Goal: Task Accomplishment & Management: Complete application form

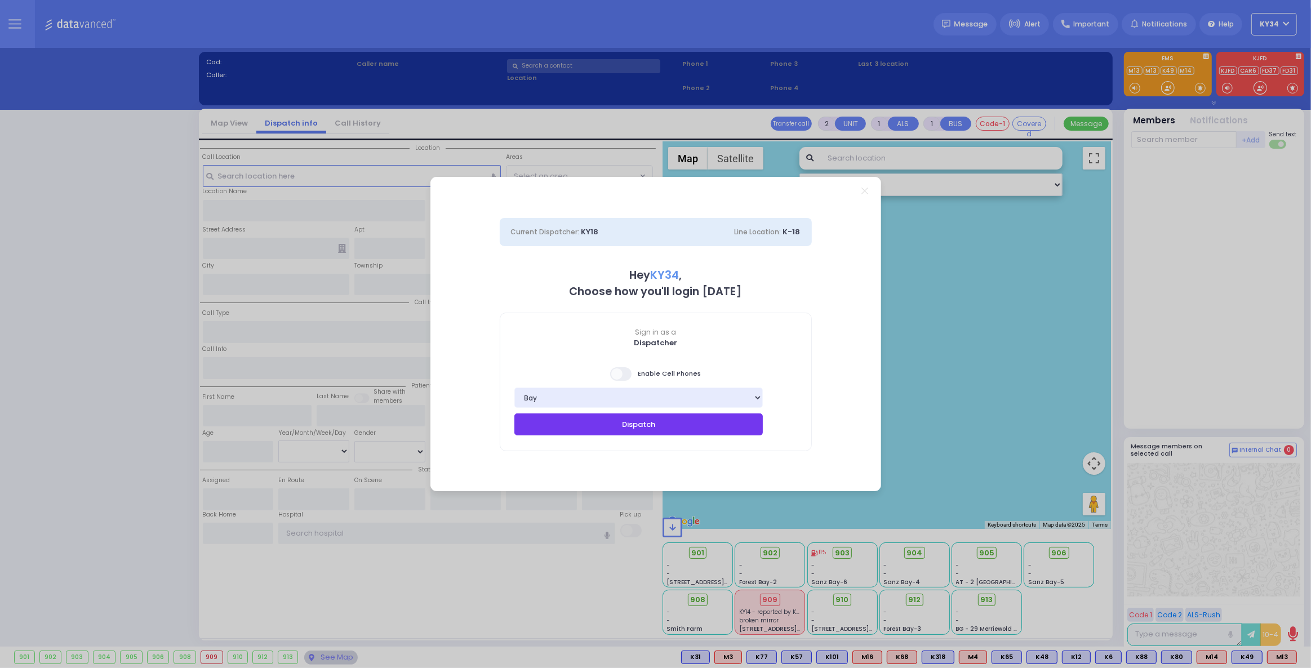
click at [633, 418] on button "Dispatch" at bounding box center [638, 424] width 249 height 21
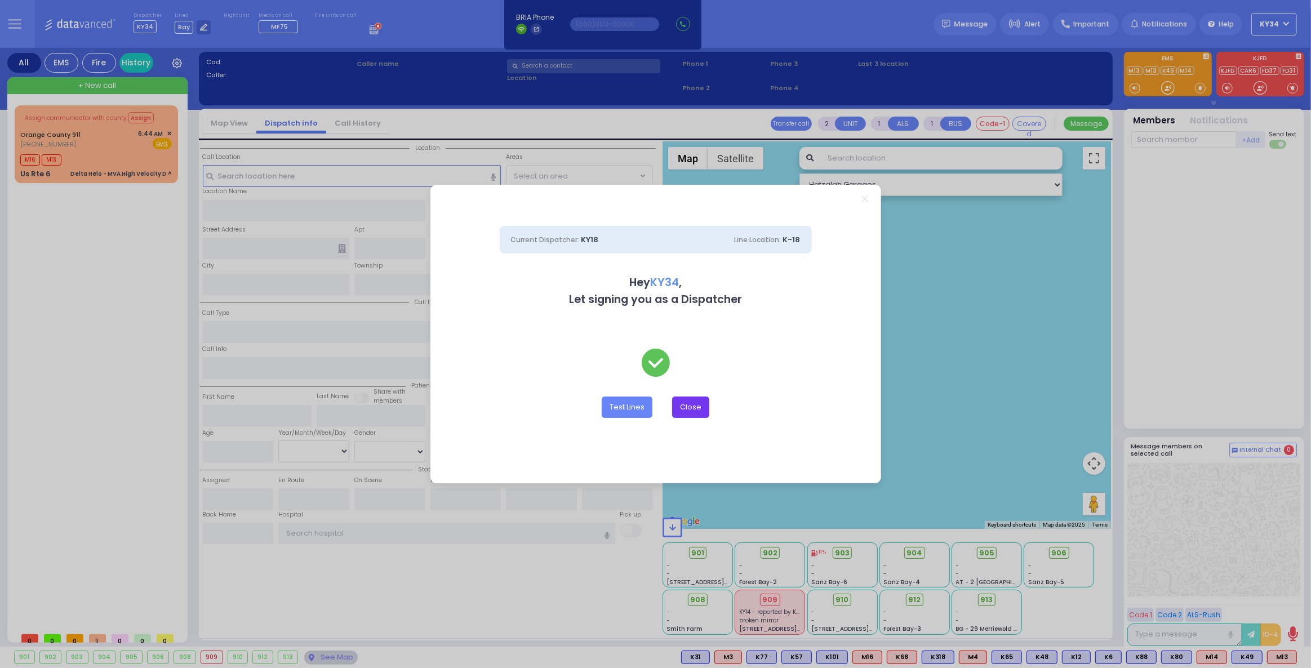
click at [691, 411] on button "Close" at bounding box center [690, 407] width 37 height 21
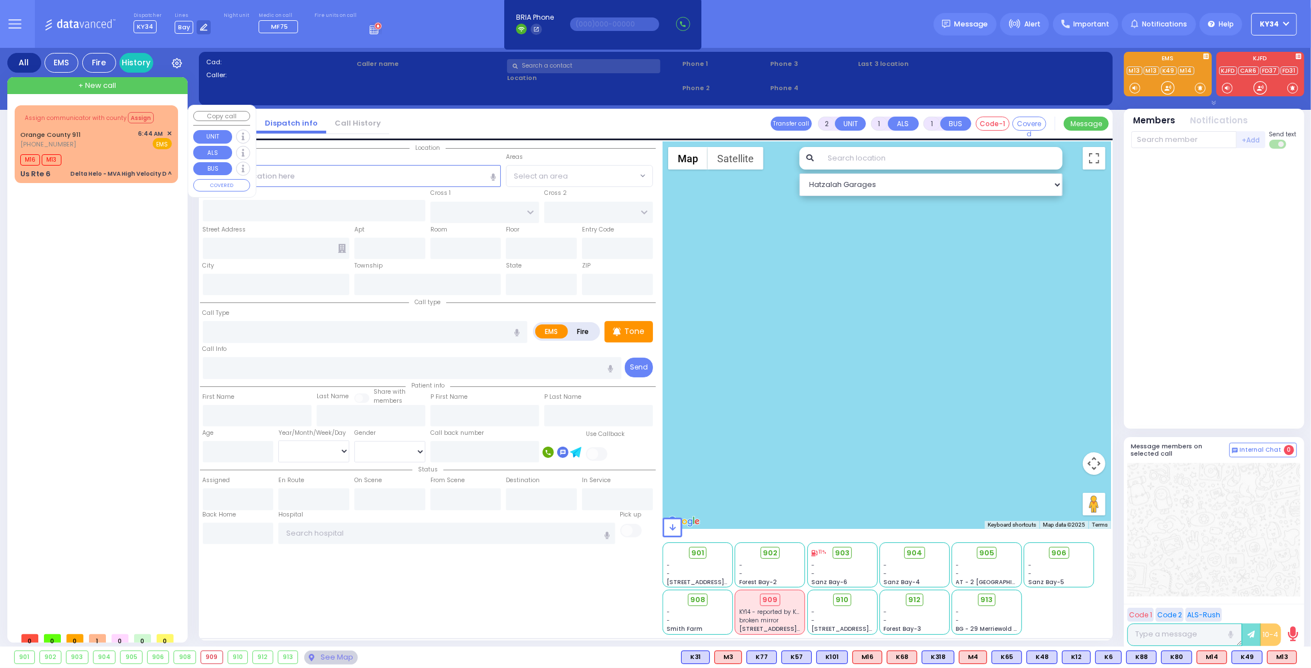
click at [117, 152] on div "M16 M13" at bounding box center [96, 159] width 152 height 14
type input "6"
select select
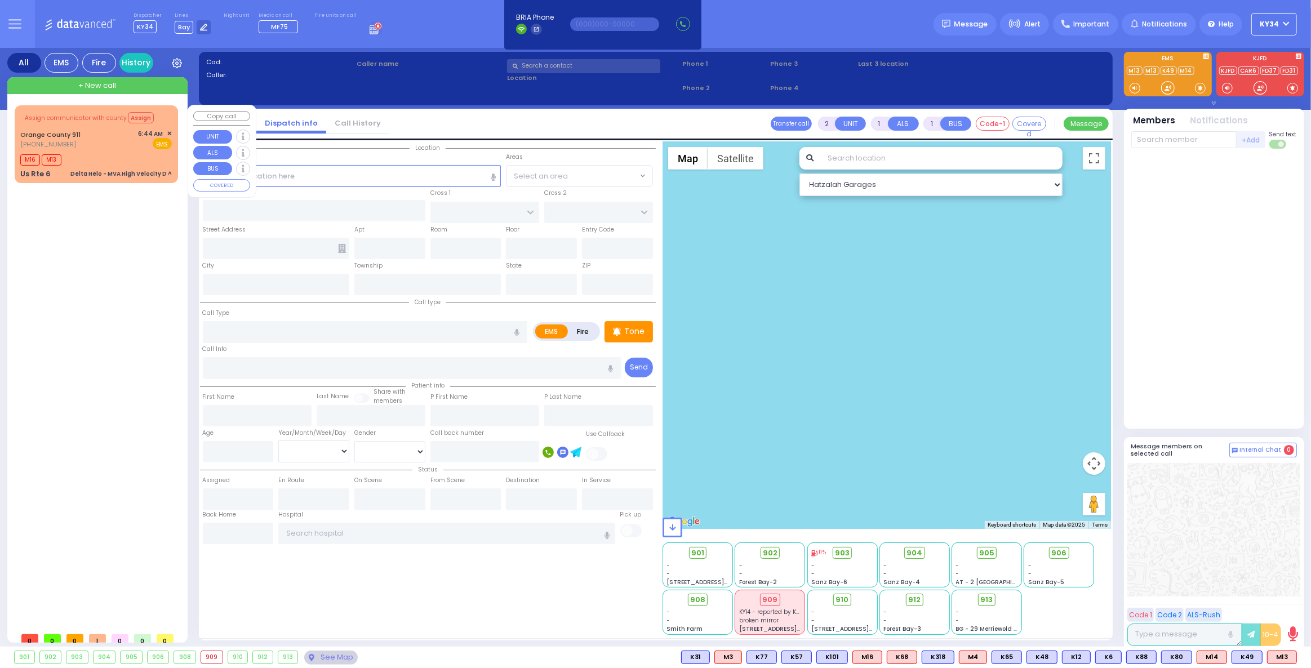
type input "Delta Helo - MVA High Velocity D ^"
radio input "true"
type input "Nature: : Delta Helo - MVA High Velocity D ^ Address: : Us Rte 6, 10928 Cross S…"
select select
type input "06:48"
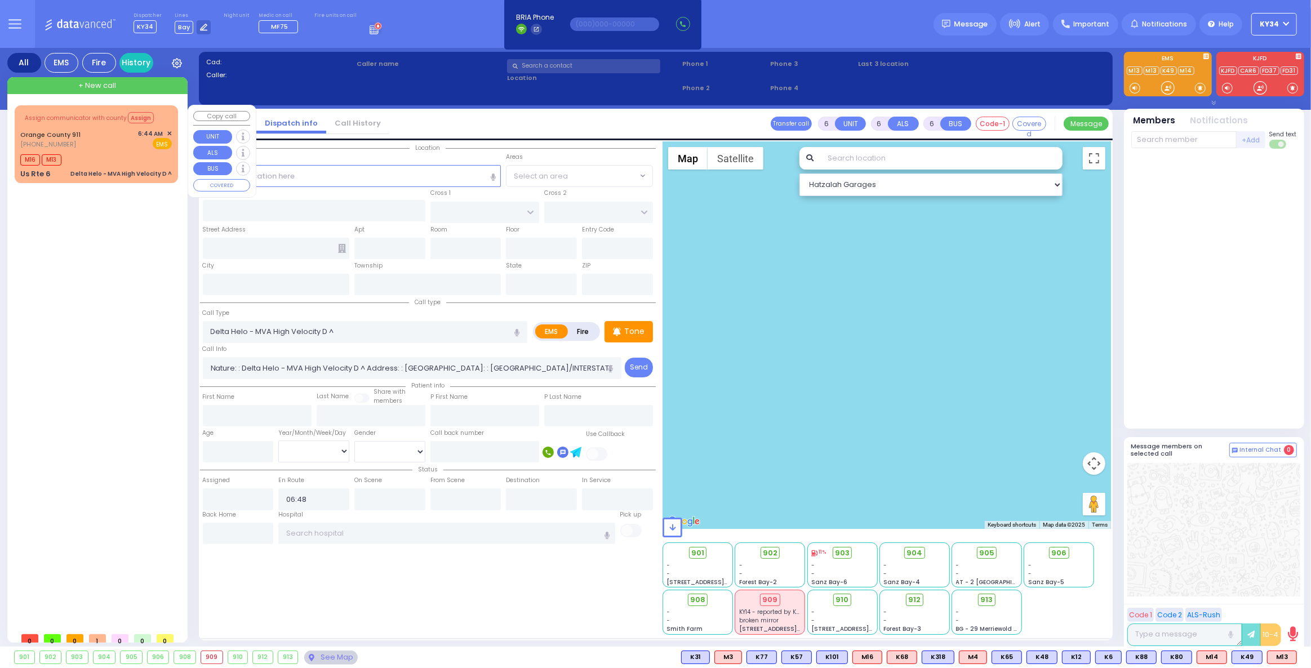
select select "Hatzalah Garages"
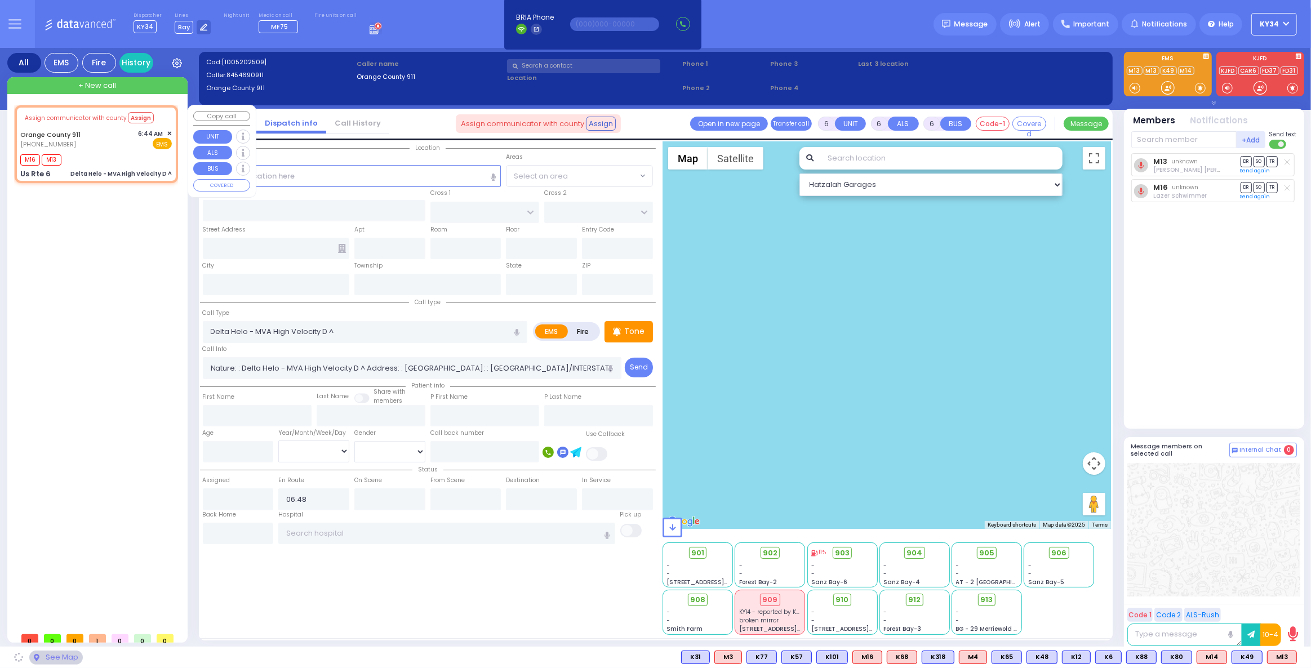
type input "Us Rte 6"
type input "Monroe"
type input "New York"
type input "10928"
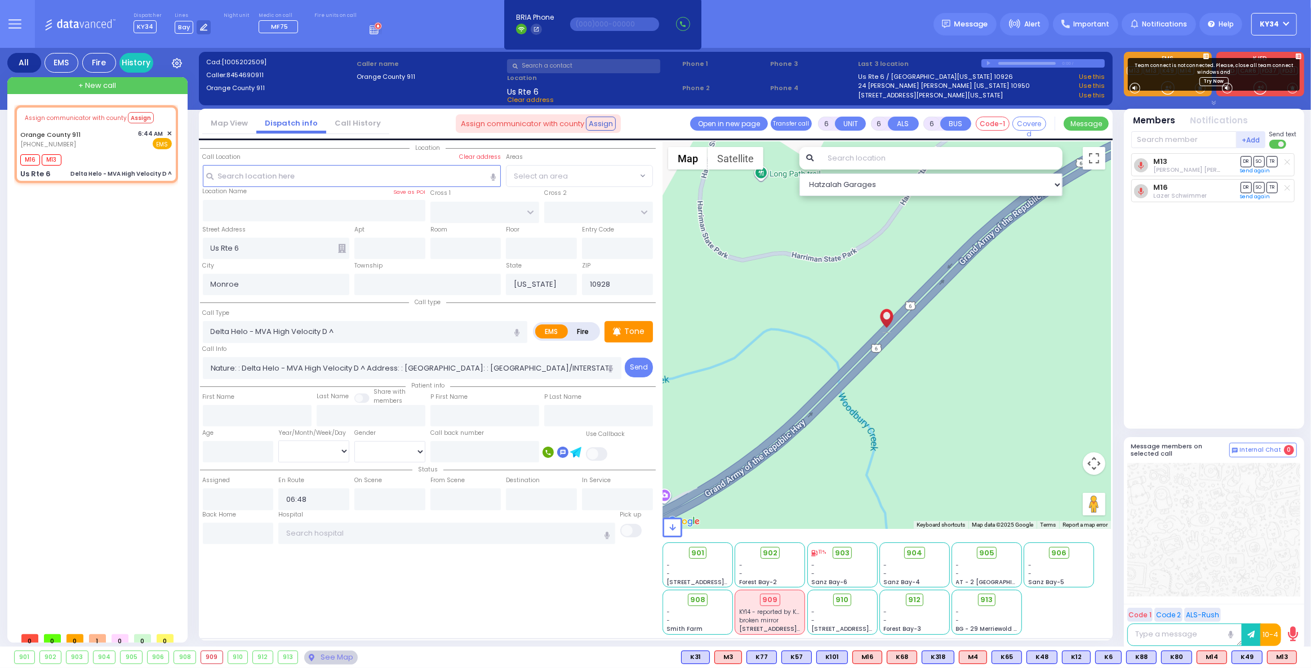
click at [720, 627] on div "Smith Farm" at bounding box center [698, 629] width 62 height 8
select select
radio input "true"
type input "Unknown"
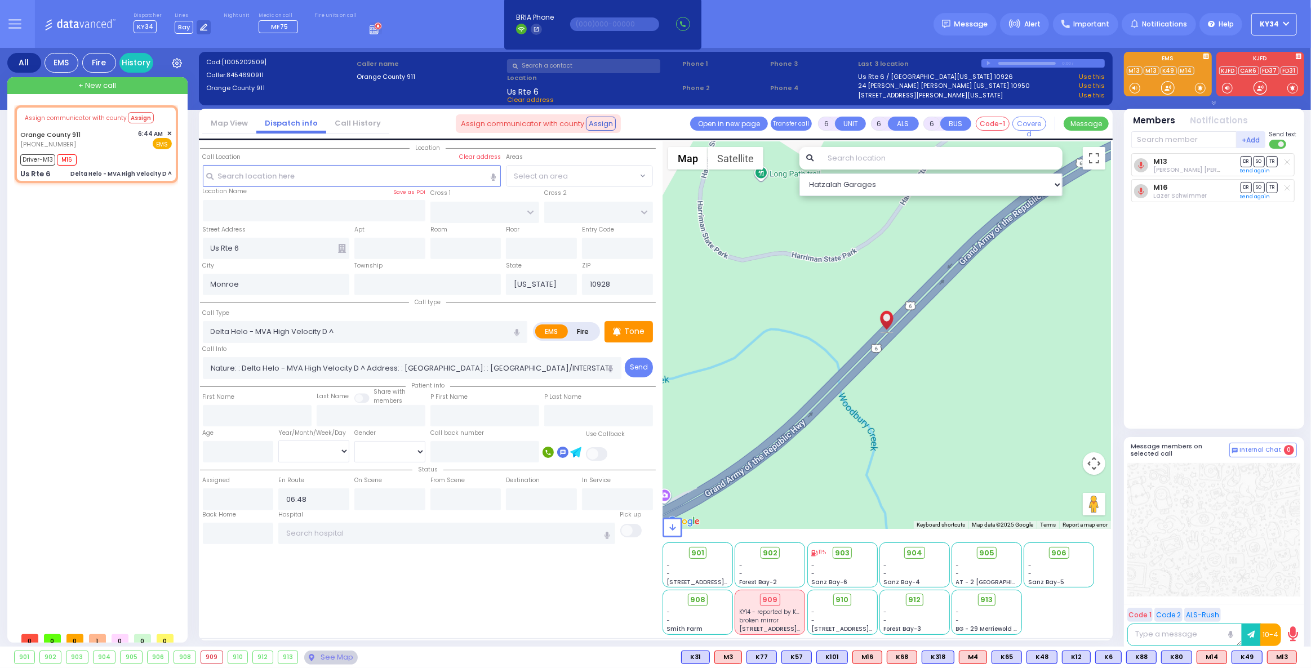
select select "Year"
type input "06:48"
type input "08:17"
select select "Hatzalah Garages"
select select
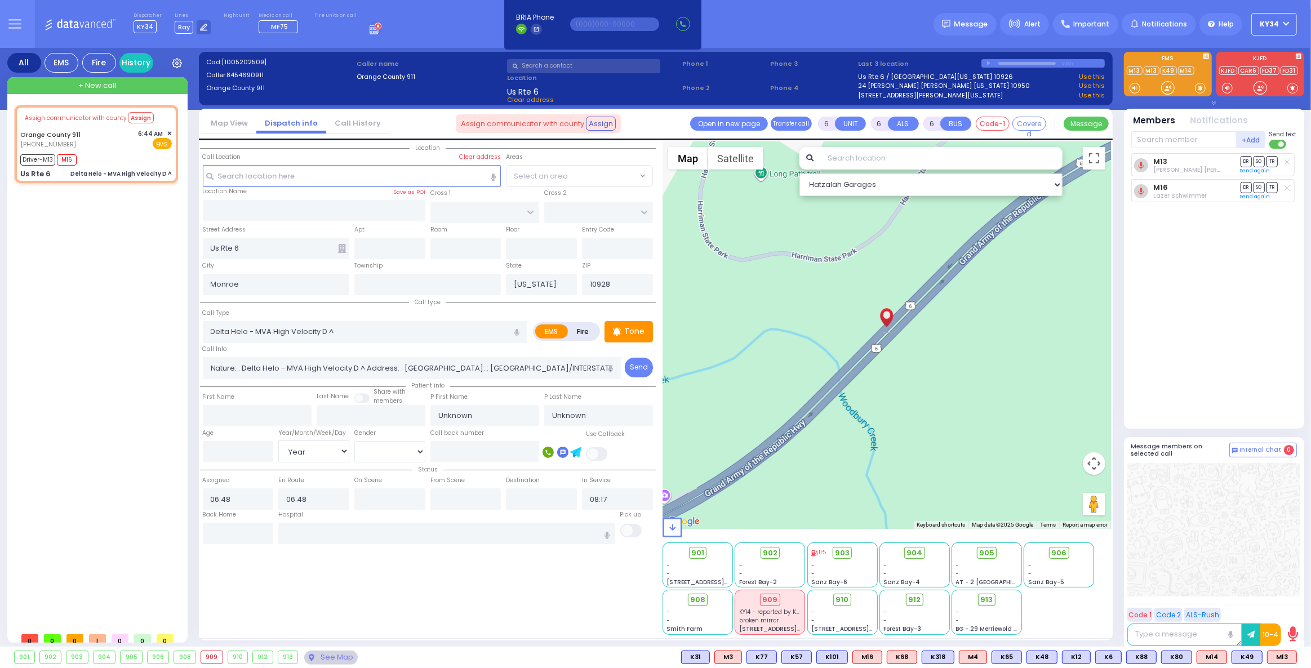
radio input "true"
select select "Year"
select select "Hatzalah Garages"
select select
radio input "true"
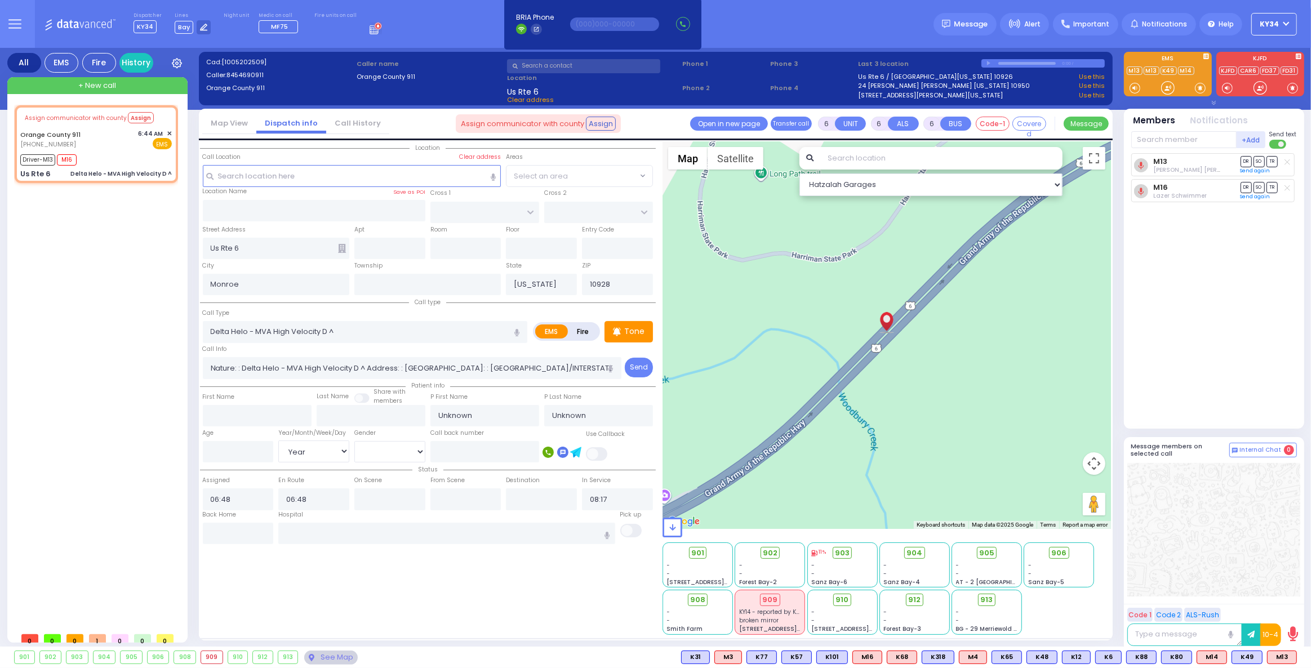
select select "Year"
select select "Hatzalah Garages"
select select
radio input "true"
select select "Year"
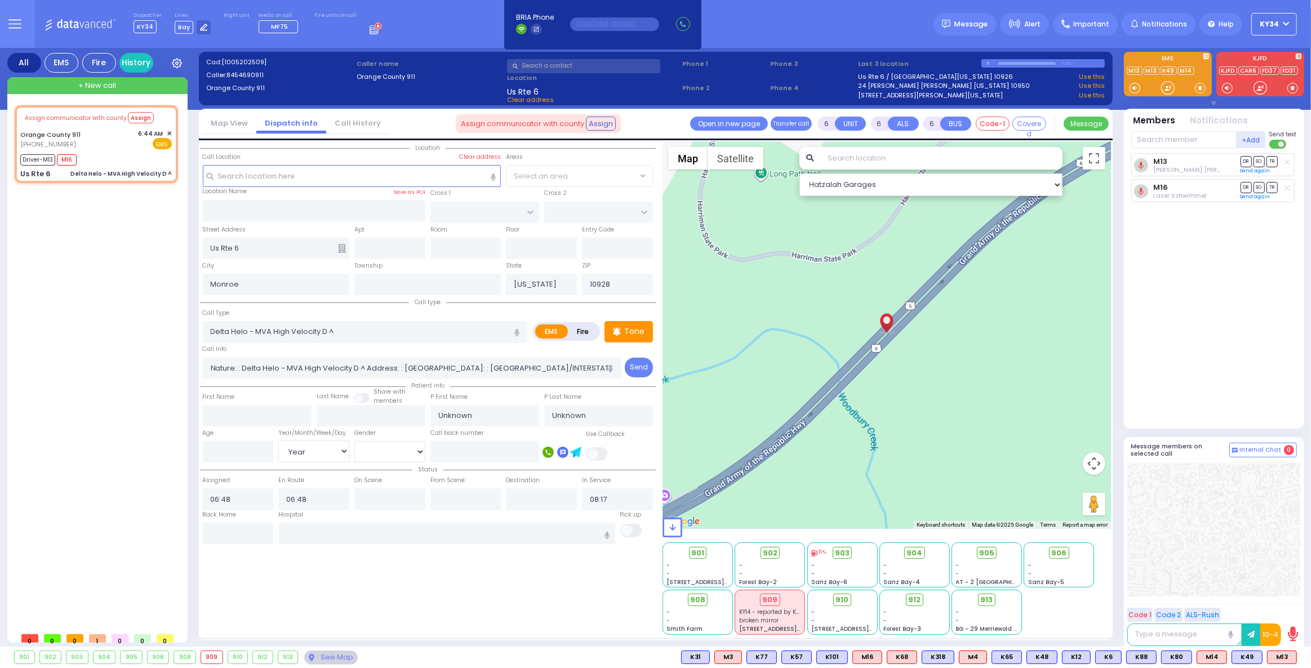
select select "Hatzalah Garages"
select select
radio input "true"
select select "Year"
select select "Hatzalah Garages"
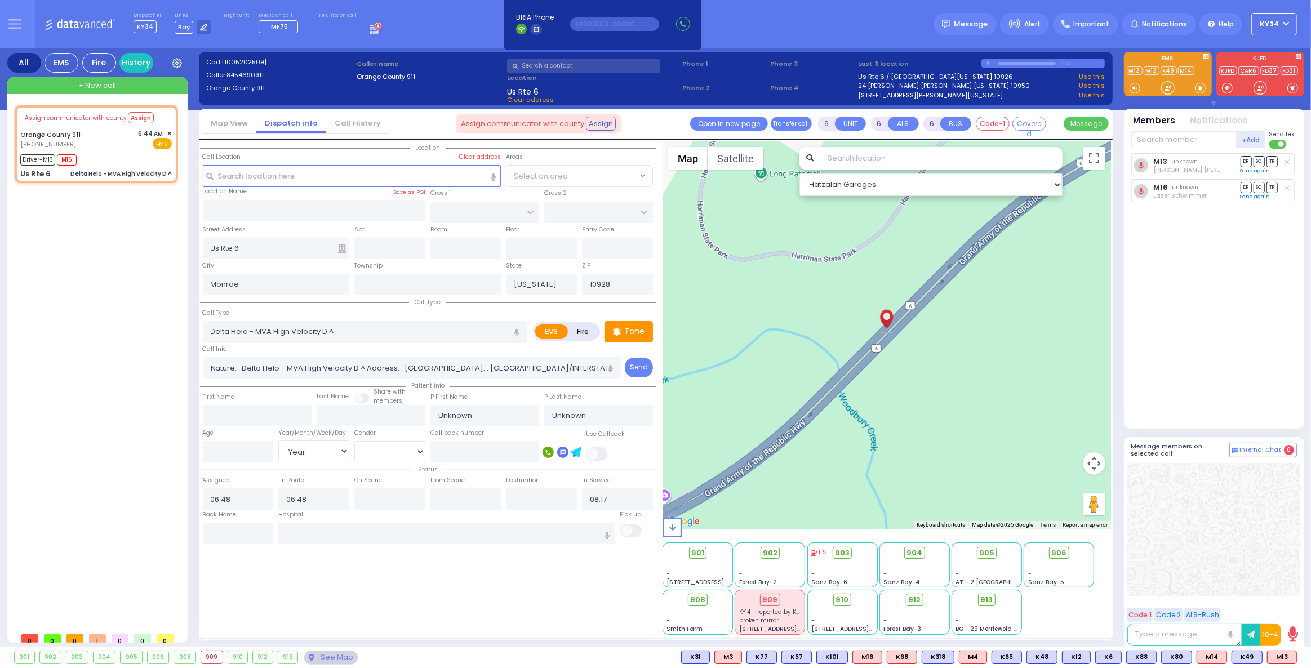
select select
radio input "true"
select select "Year"
select select "Hatzalah Garages"
select select
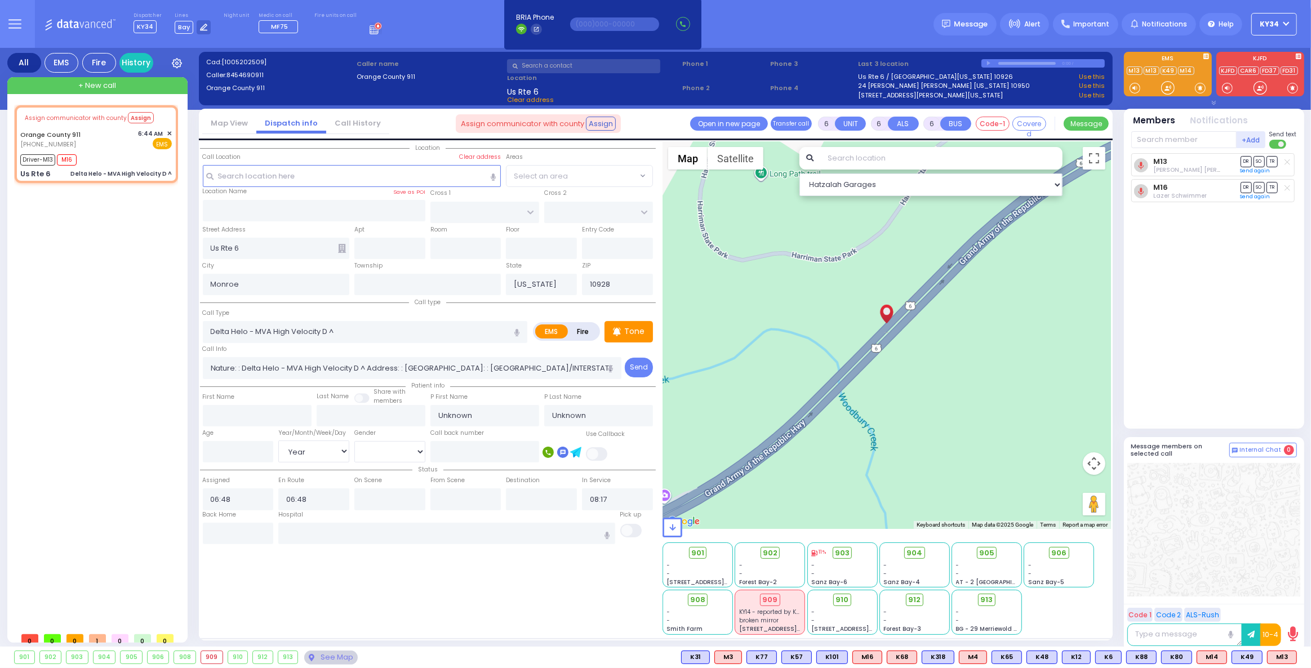
radio input "true"
select select "Year"
select select "Hatzalah Garages"
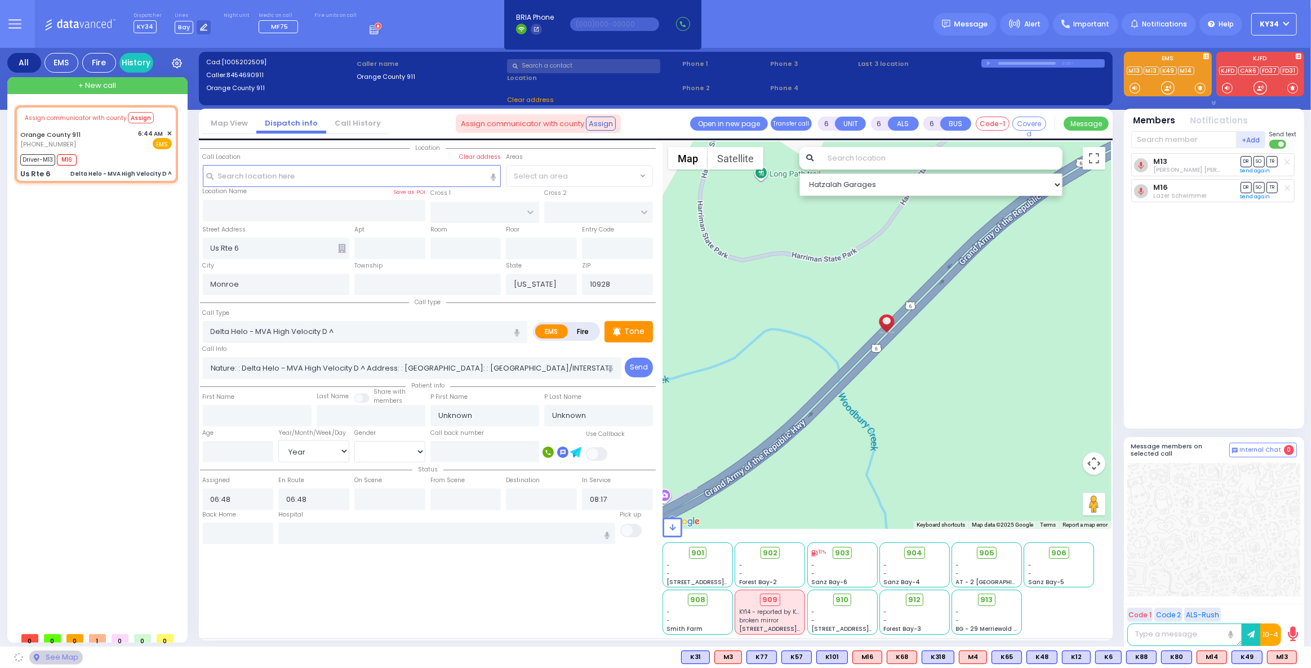
select select
radio input "true"
select select "Year"
select select "Hatzalah Garages"
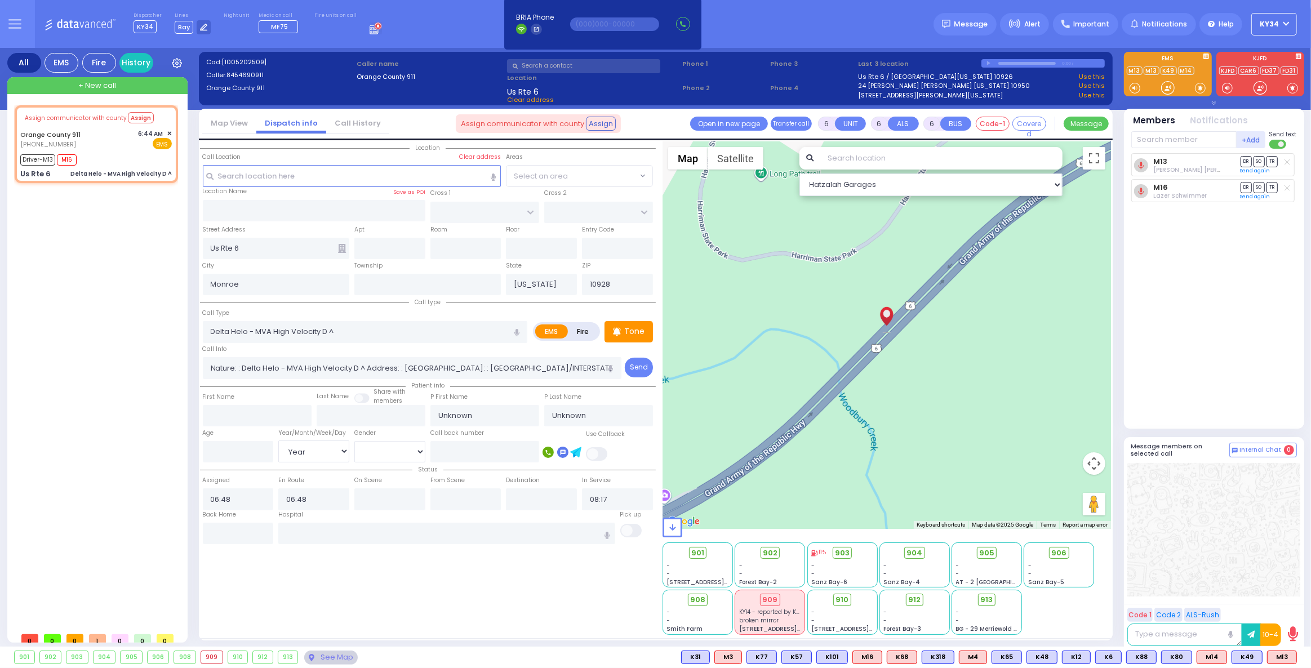
select select
radio input "true"
select select "Year"
select select "Hatzalah Garages"
select select
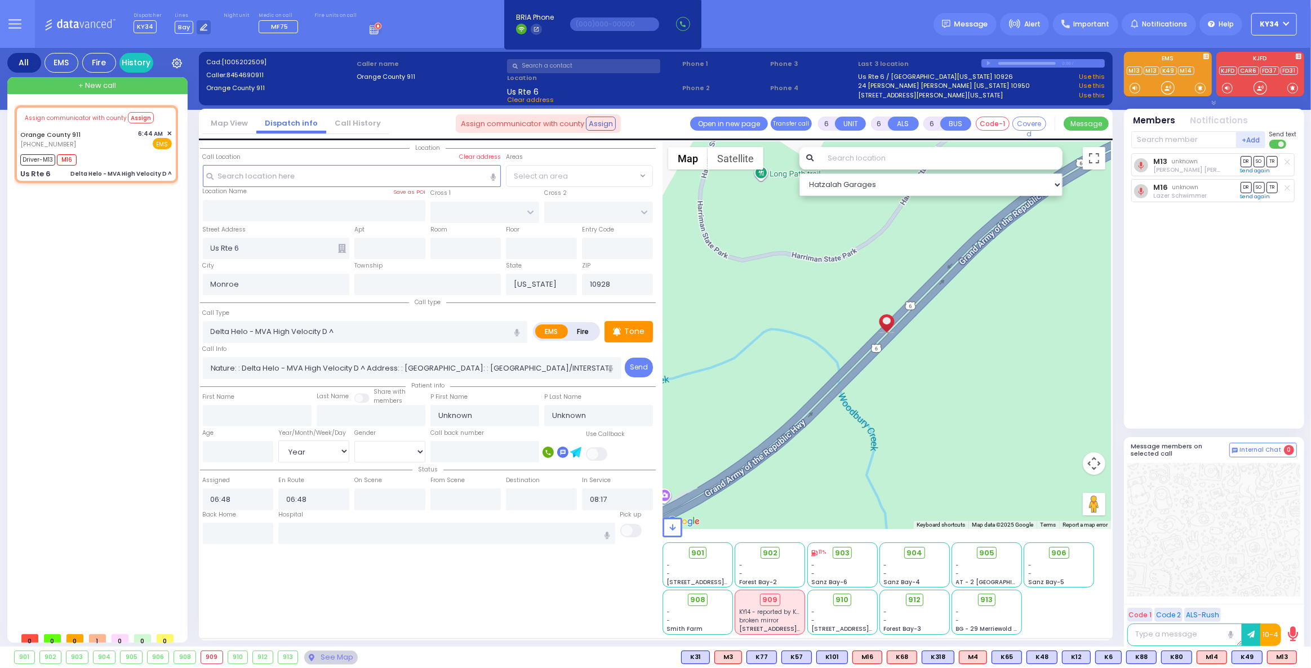
radio input "true"
select select "Year"
select select "Hatzalah Garages"
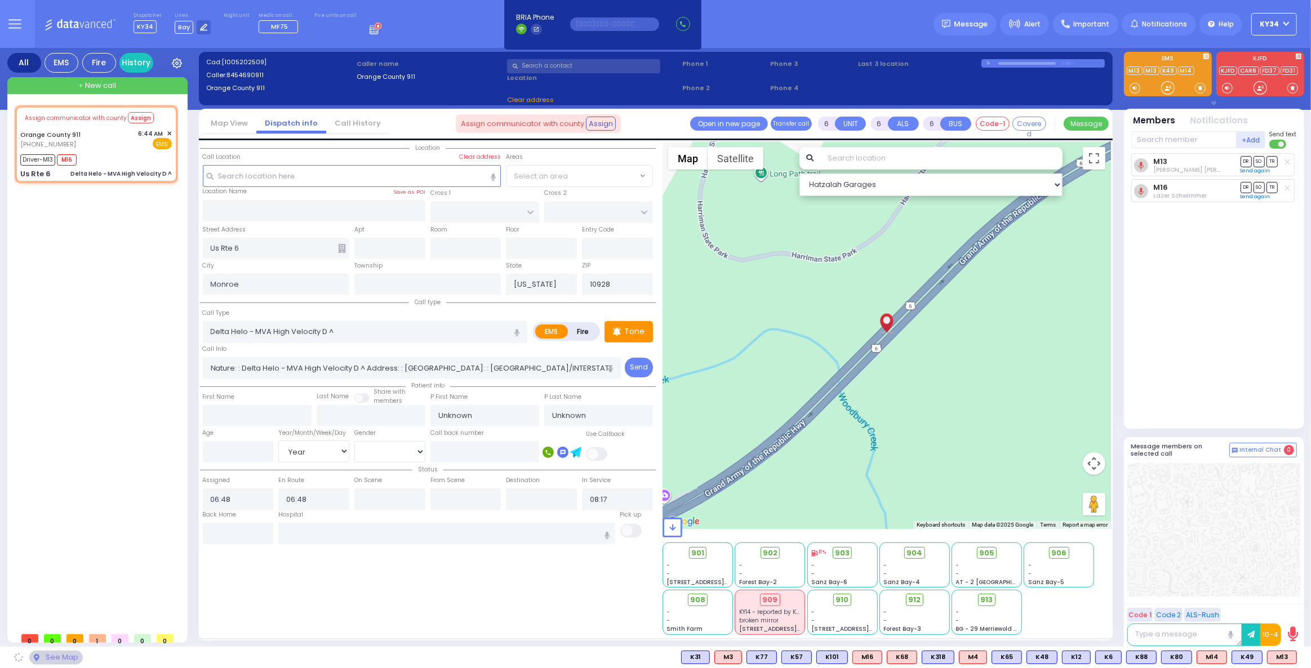
select select
radio input "true"
select select "Year"
select select "Hatzalah Garages"
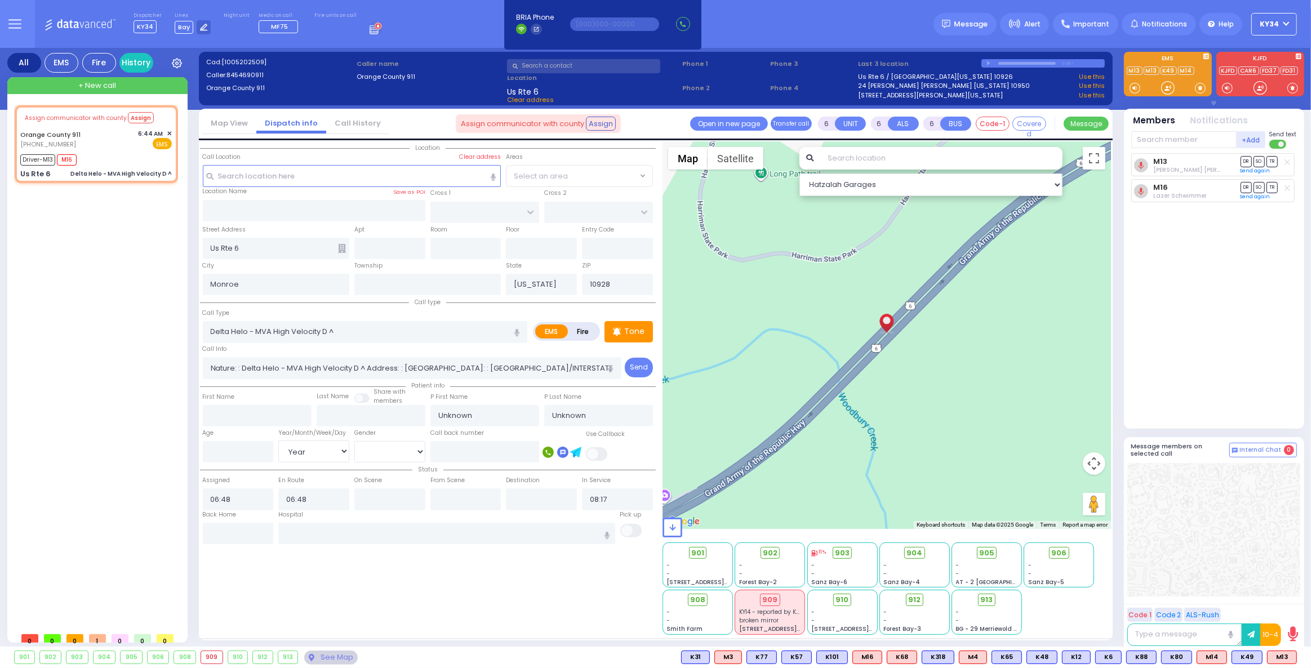
select select
radio input "true"
select select "Year"
select select "Hatzalah Garages"
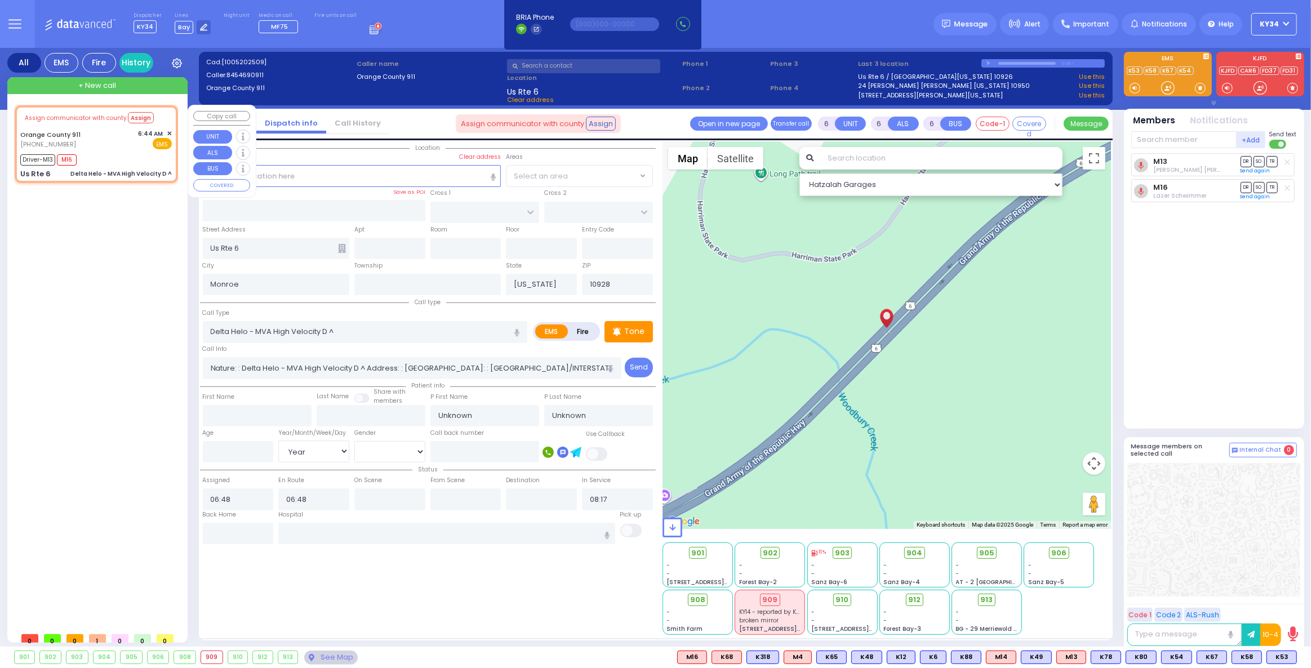
click at [97, 148] on div "Orange County 911 (845) 469-0911 6:44 AM ✕ EMS" at bounding box center [96, 139] width 152 height 21
select select
radio input "true"
select select "Year"
select select "Hatzalah Garages"
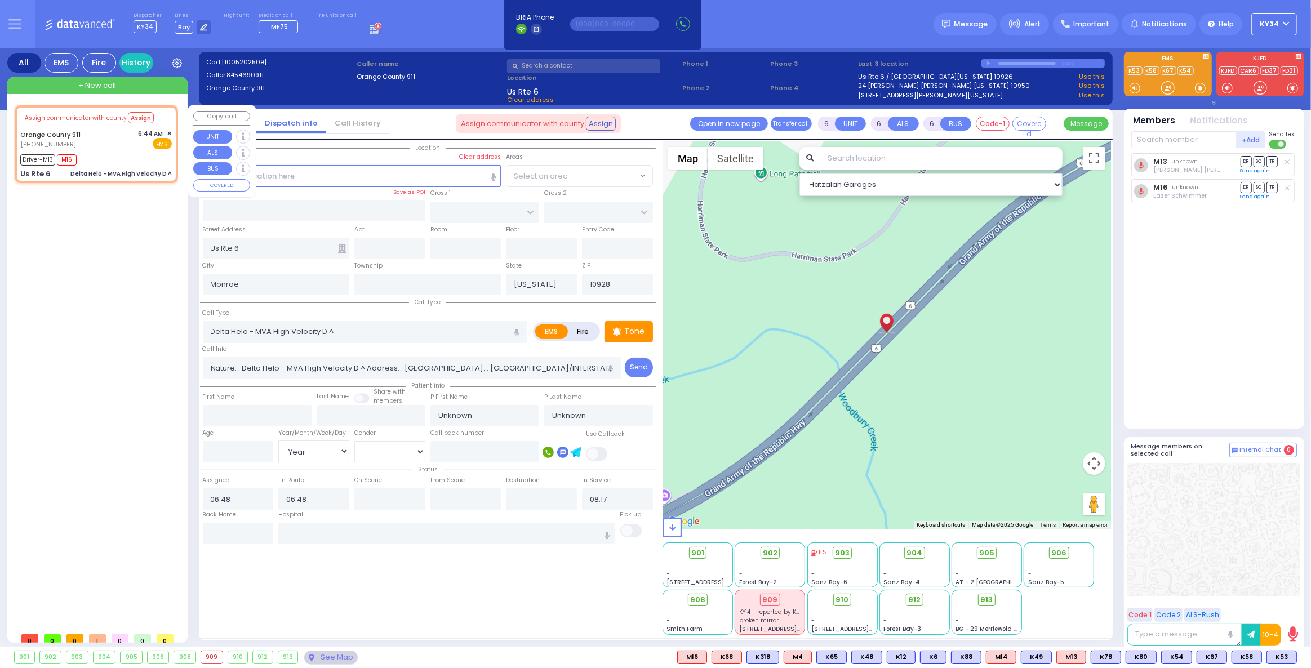
click at [170, 133] on span "✕" at bounding box center [169, 134] width 5 height 10
click at [105, 384] on div "Assign communicator with county Assign Orange County 911 (845) 469-0911 Driver-…" at bounding box center [99, 366] width 168 height 522
click at [224, 530] on input "text" at bounding box center [238, 533] width 71 height 21
click at [224, 529] on input "text" at bounding box center [238, 533] width 71 height 21
type input "09:35"
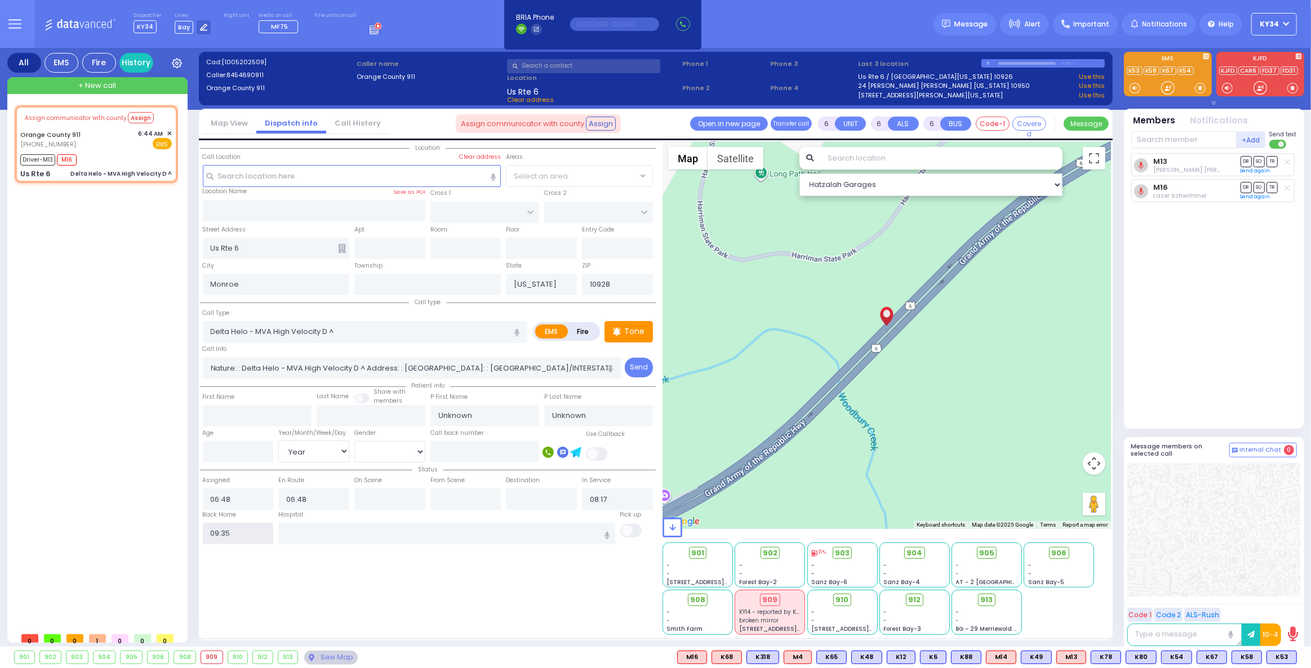
select select
radio input "true"
select select
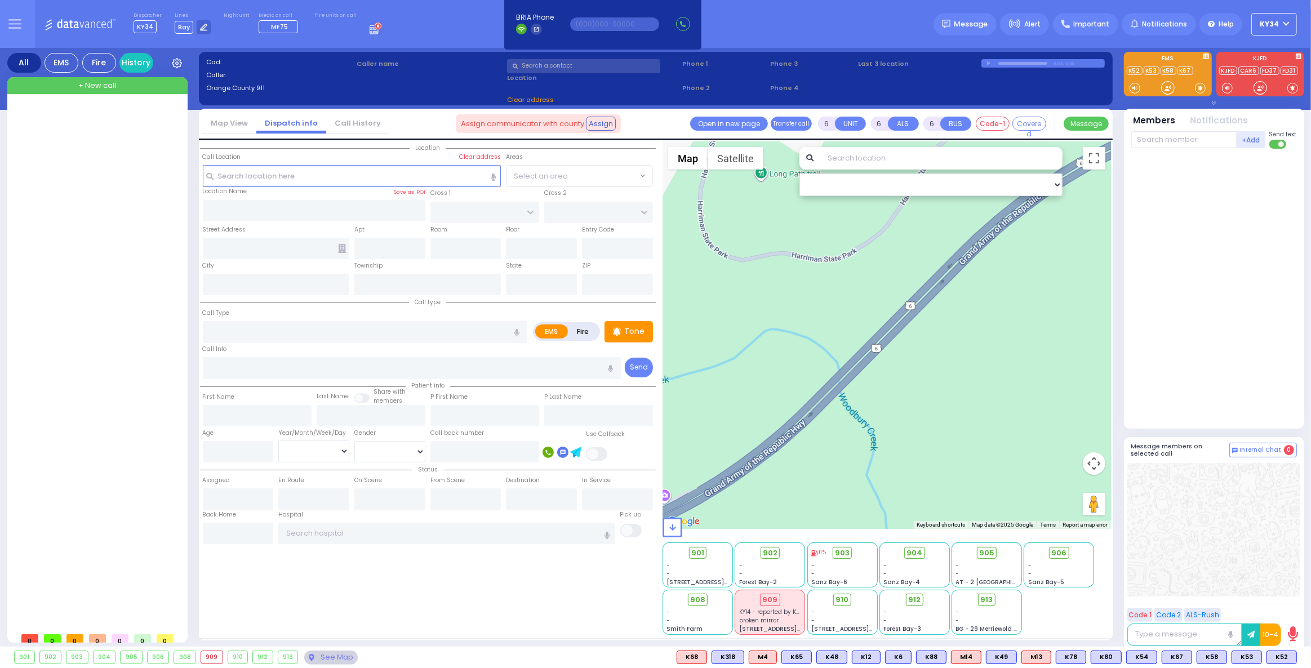
click at [525, 122] on span "Assign communicator with county" at bounding box center [522, 123] width 123 height 11
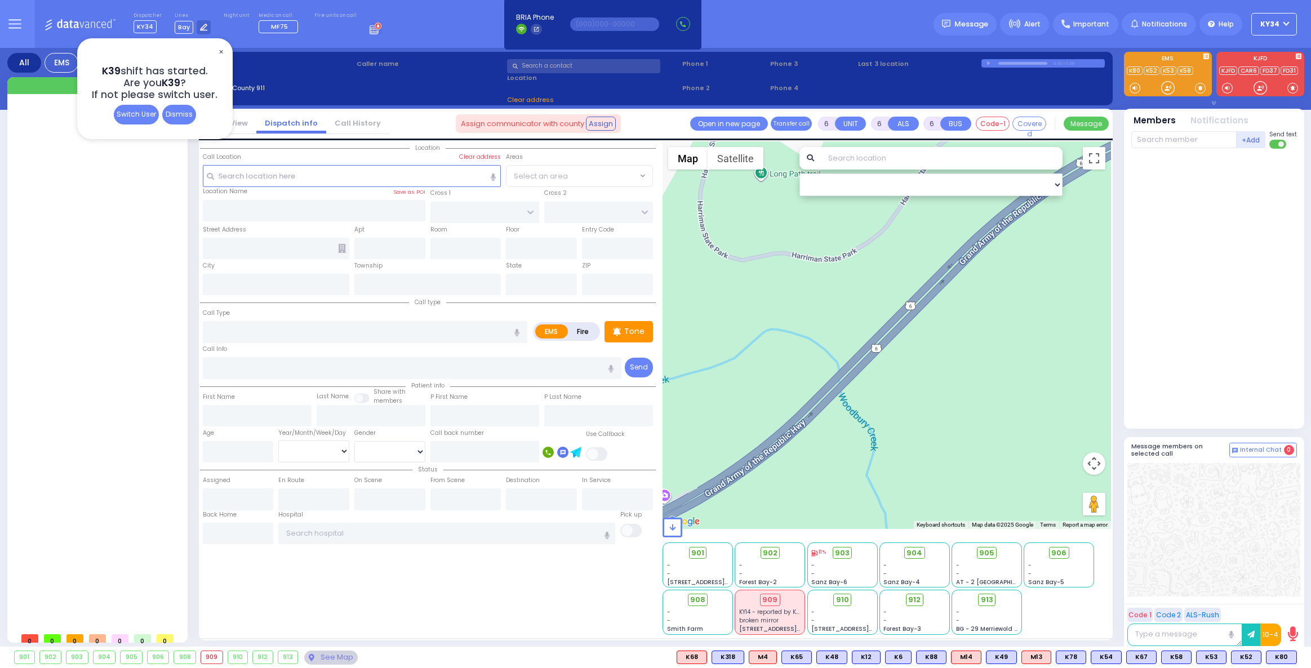
select select
click at [1266, 32] on button "KY34" at bounding box center [1275, 24] width 46 height 23
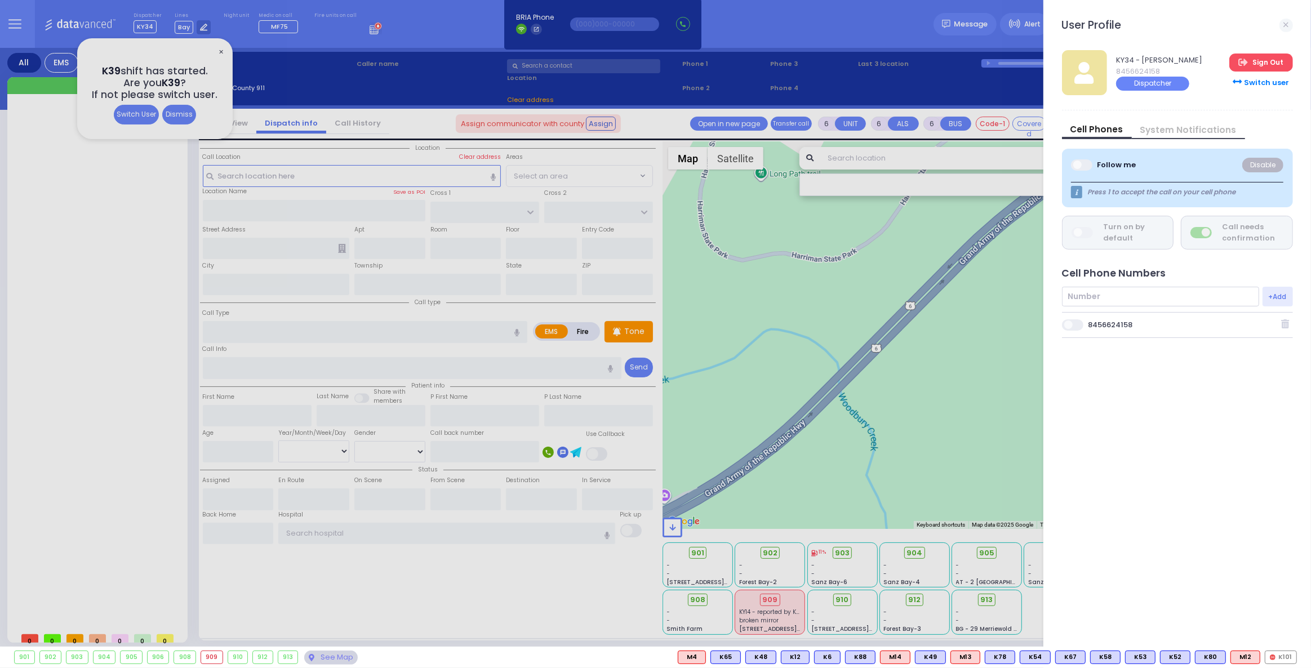
click at [1269, 69] on link "Sign Out" at bounding box center [1261, 63] width 63 height 18
